Goal: Task Accomplishment & Management: Manage account settings

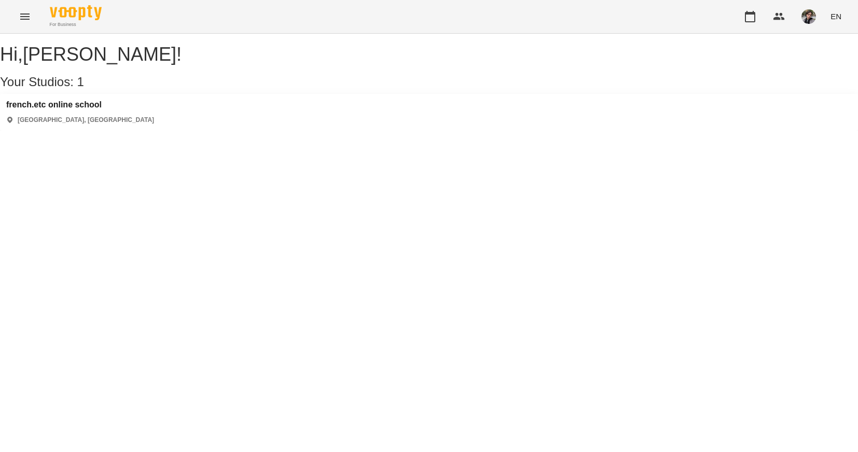
click at [99, 109] on h3 "french.etc online school" at bounding box center [80, 104] width 148 height 9
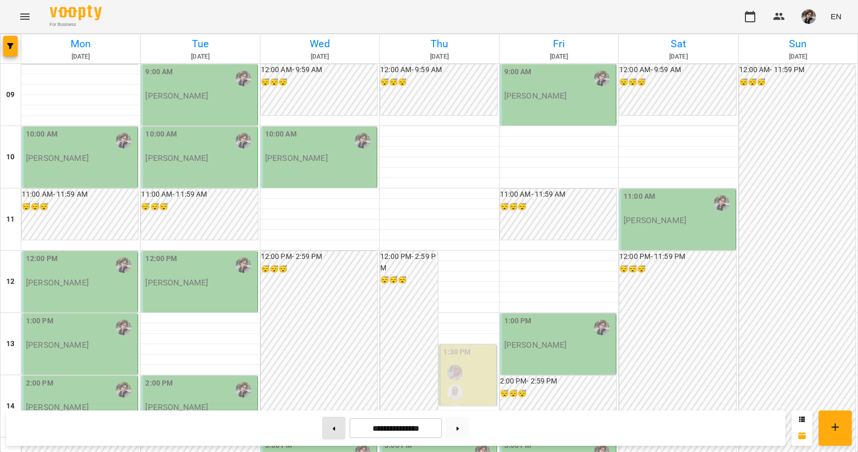
click at [328, 426] on button at bounding box center [333, 427] width 23 height 23
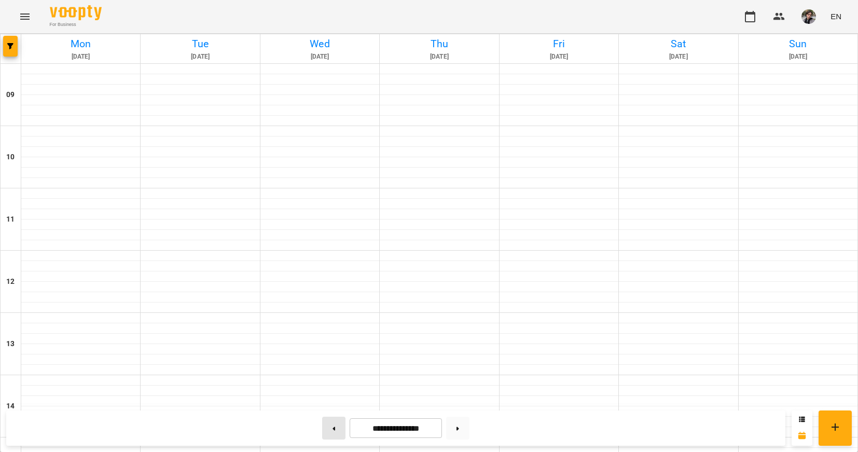
click at [328, 426] on button at bounding box center [333, 427] width 23 height 23
type input "**********"
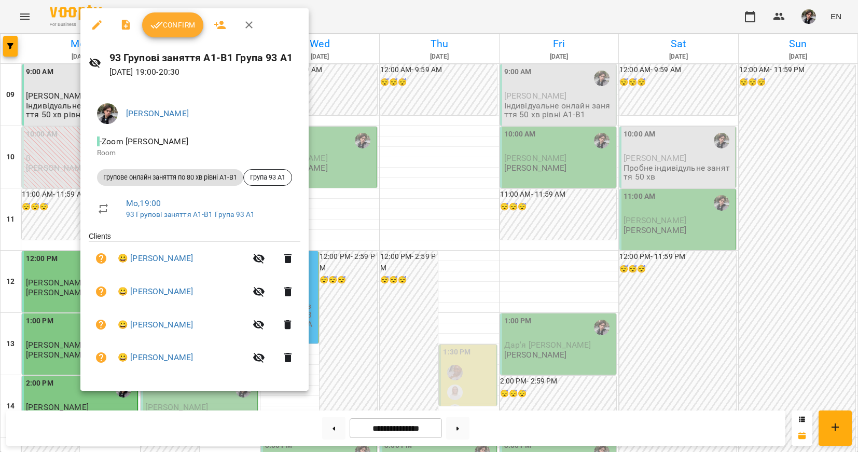
scroll to position [529, 0]
click at [177, 32] on button "Confirm" at bounding box center [172, 24] width 61 height 25
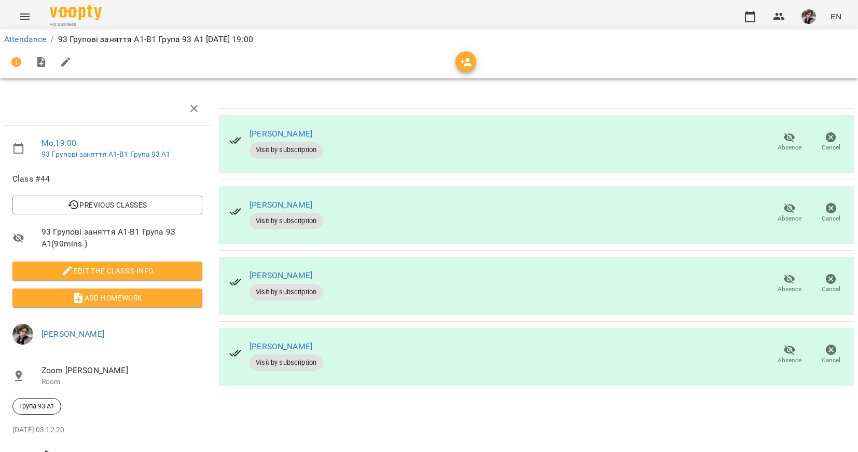
scroll to position [14, 0]
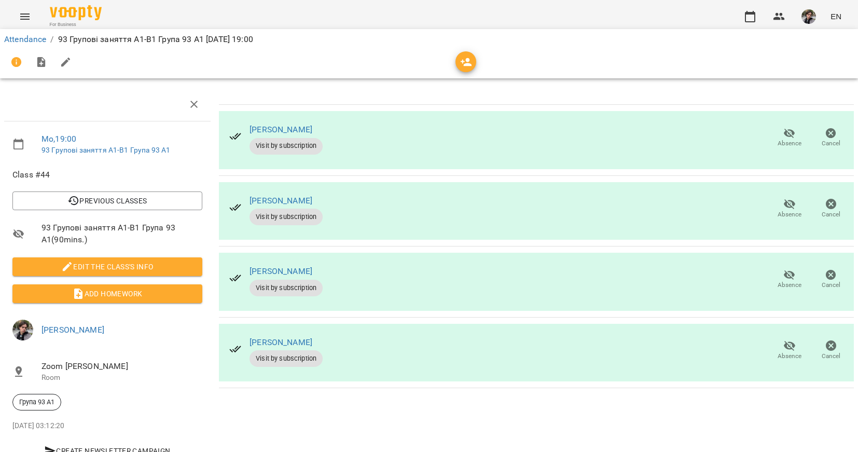
click at [785, 341] on icon "button" at bounding box center [788, 346] width 11 height 10
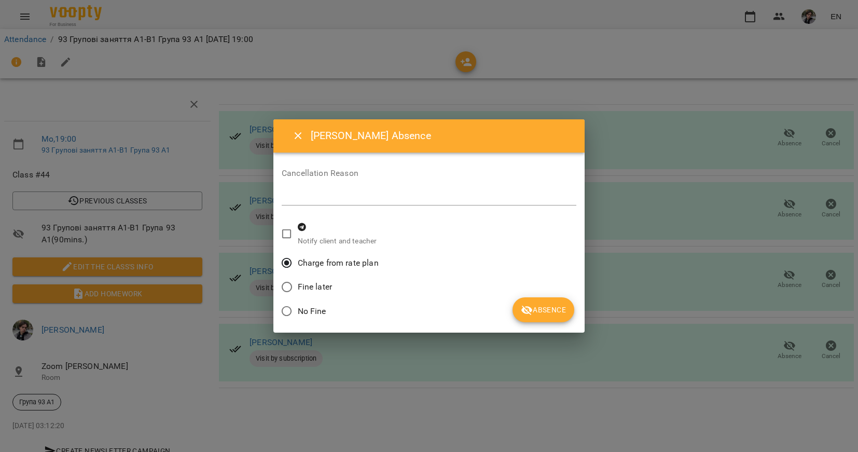
click at [533, 311] on span "Absence" at bounding box center [543, 309] width 45 height 12
